Goal: Task Accomplishment & Management: Manage account settings

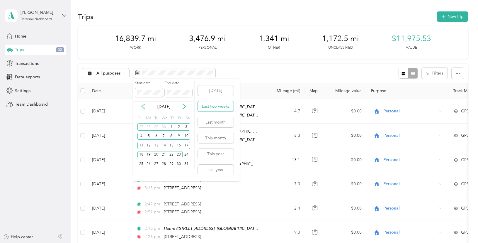
click at [211, 108] on button "Last two weeks" at bounding box center [216, 106] width 36 height 10
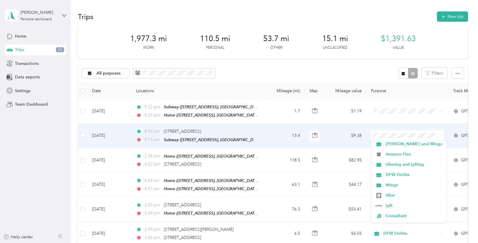
scroll to position [58, 0]
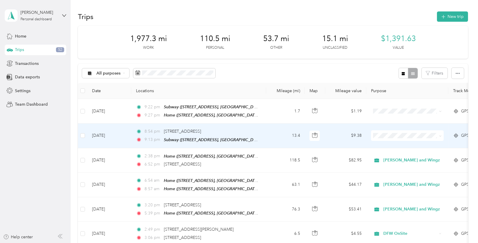
click at [390, 200] on li "Charity" at bounding box center [408, 200] width 75 height 10
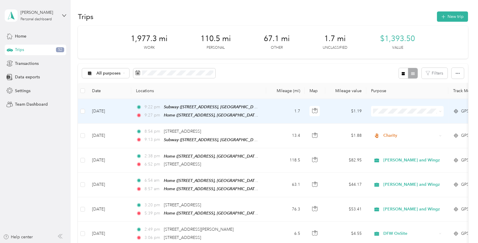
click at [384, 131] on span "Personal" at bounding box center [409, 129] width 67 height 6
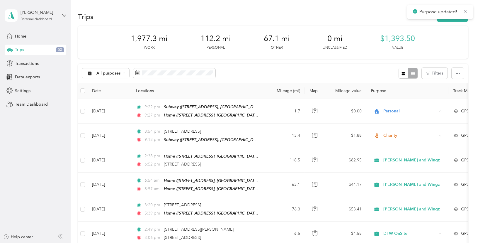
click at [369, 69] on div "All purposes Filters" at bounding box center [273, 73] width 390 height 19
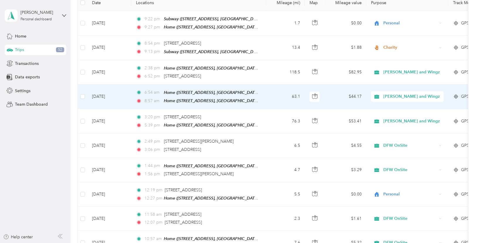
scroll to position [117, 0]
